Goal: Task Accomplishment & Management: Use online tool/utility

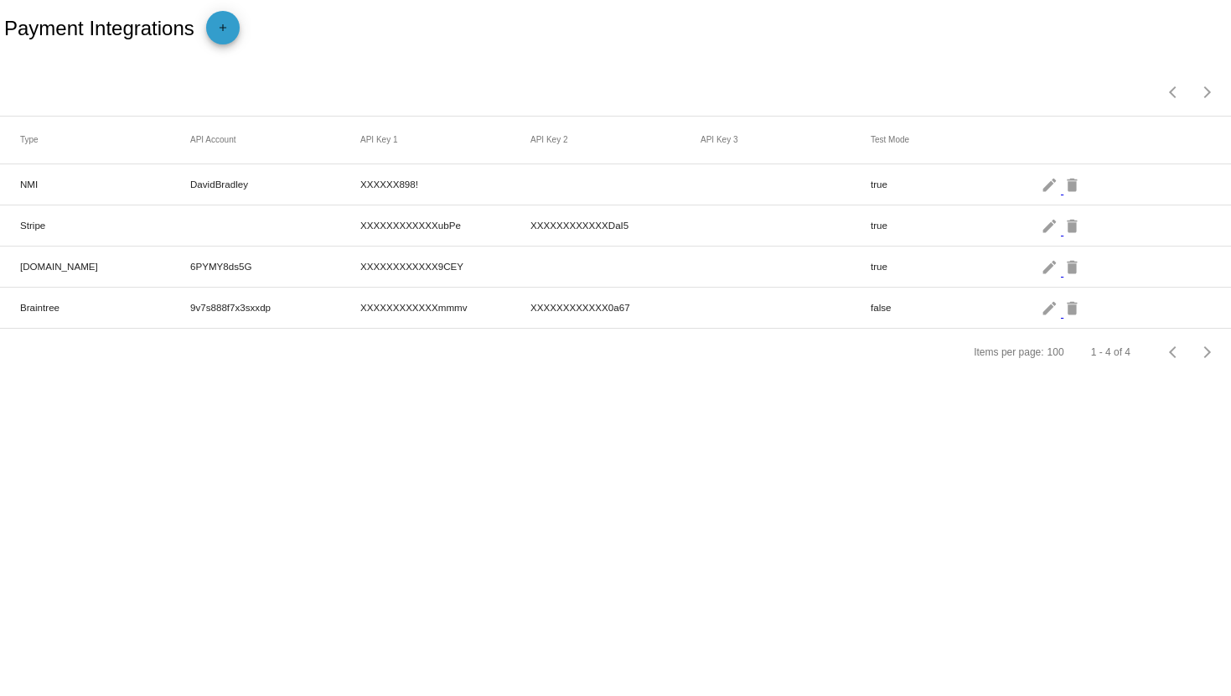
click at [223, 22] on mat-icon "add" at bounding box center [223, 32] width 20 height 20
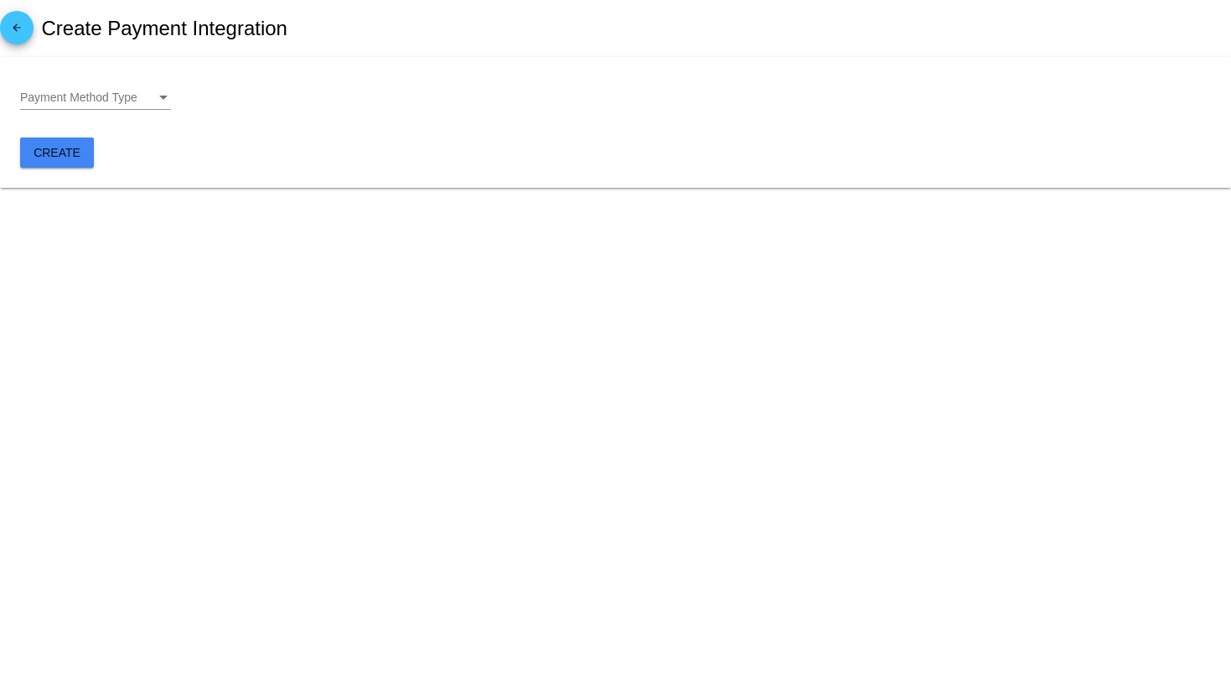
click at [125, 102] on span "Payment Method Type" at bounding box center [78, 97] width 117 height 13
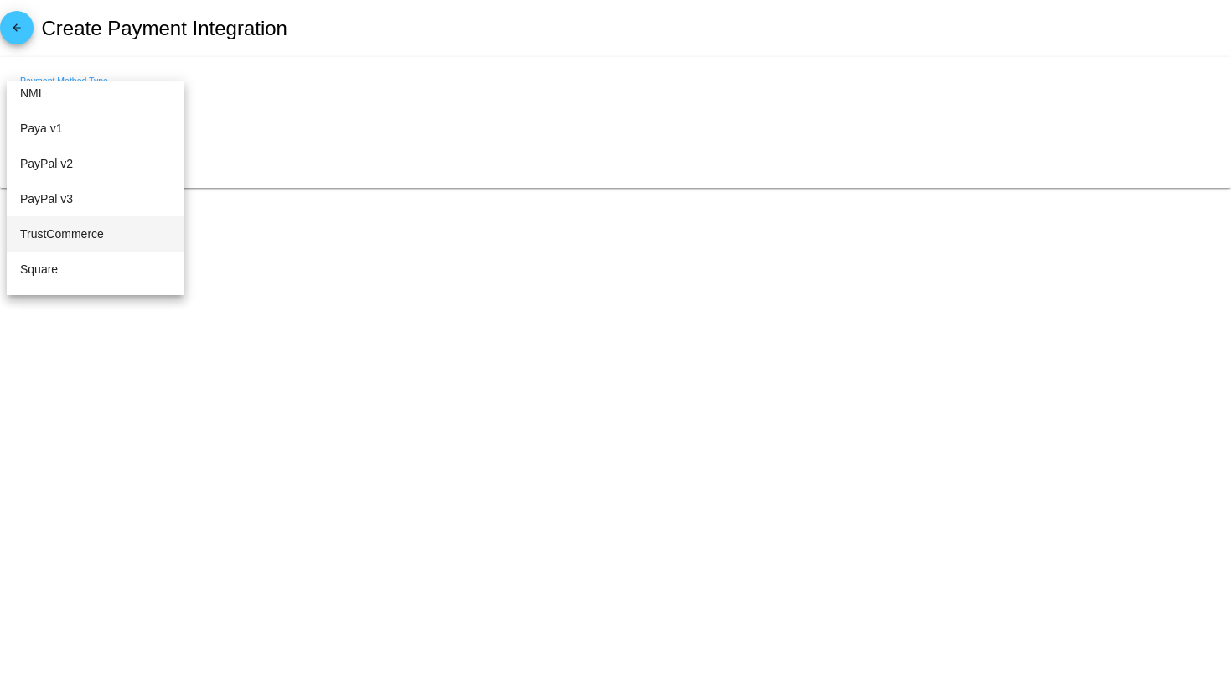
scroll to position [186, 0]
click at [68, 261] on span "Square" at bounding box center [95, 263] width 151 height 35
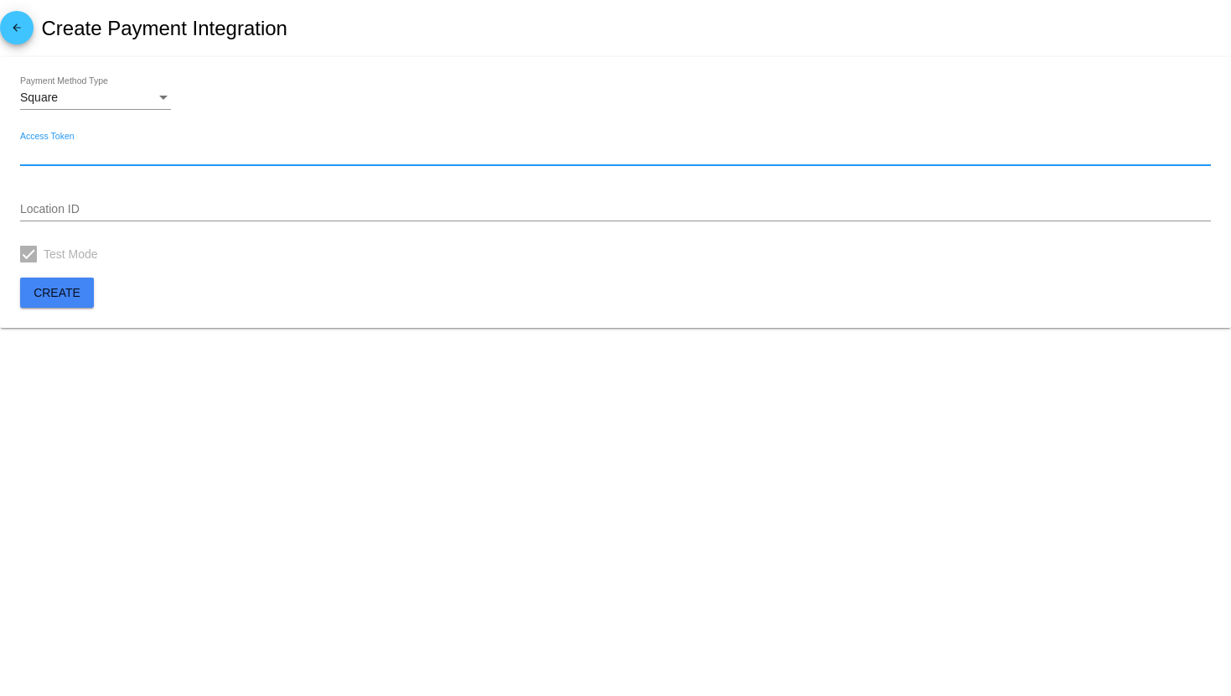
paste input "EAAAl5avuIx5SNs5RgFLf5mxrNS7YE5xLd98_wYPwNzsnJY8XBzn8JklcX9H_ZO1"
type input "EAAAl5avuIx5SNs5RgFLf5mxrNS7YE5xLd98_wYPwNzsnJY8XBzn8JklcX9H_ZO1"
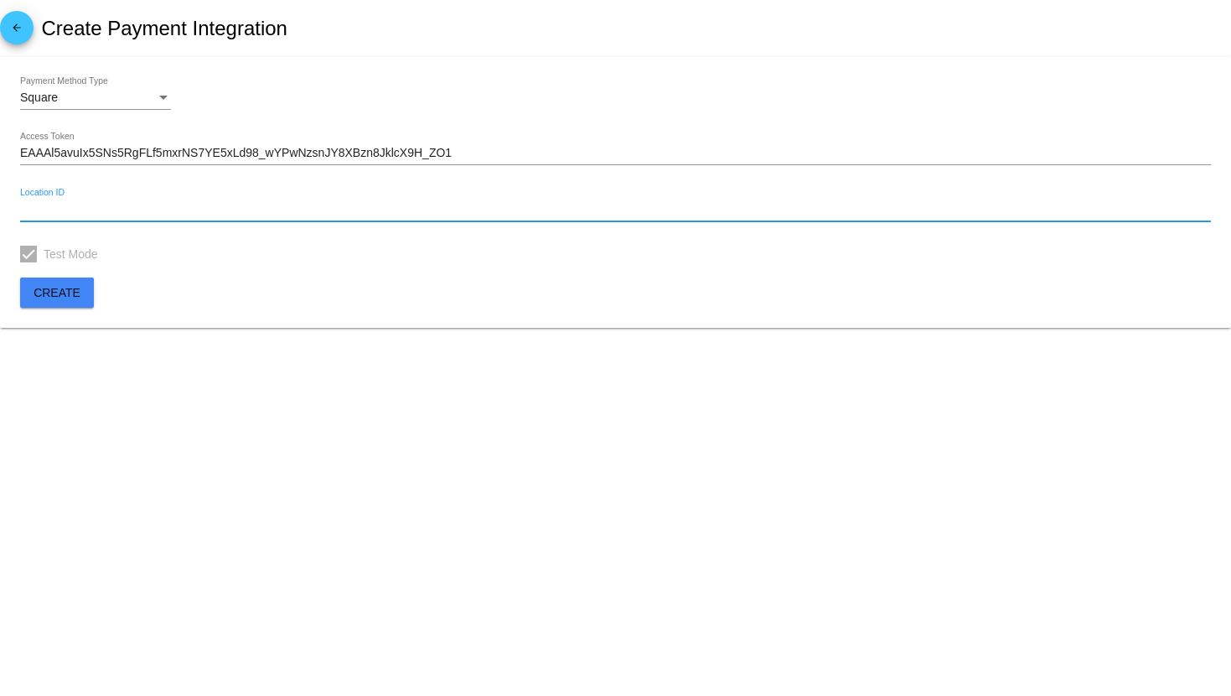
paste input "BBWZYF614S73S"
type input "BBWZYF614S73S"
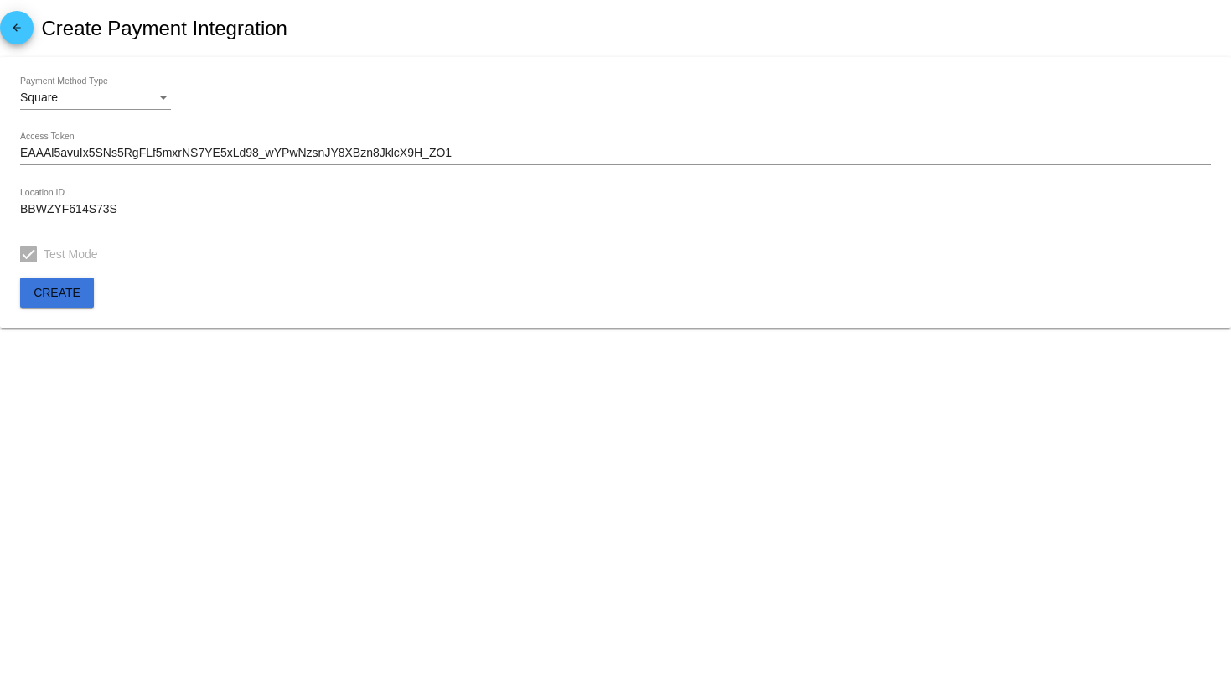
click at [70, 287] on span "Create" at bounding box center [57, 292] width 47 height 13
